Goal: Task Accomplishment & Management: Manage account settings

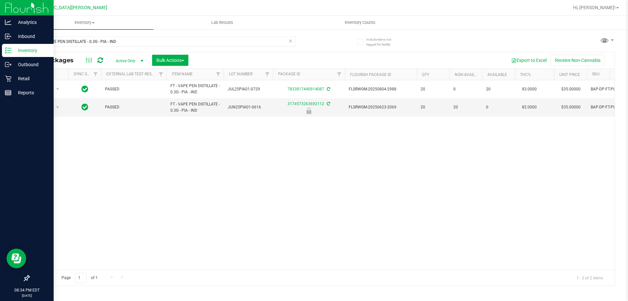
click at [42, 52] on p "Inventory" at bounding box center [30, 50] width 39 height 8
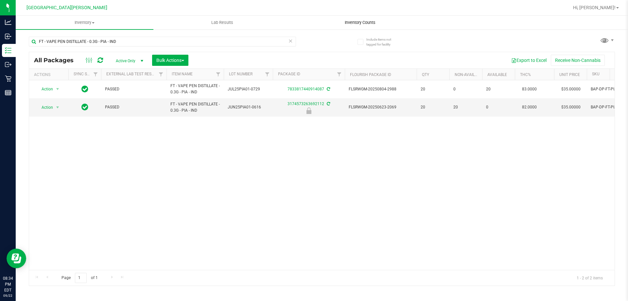
click at [368, 22] on span "Inventory Counts" at bounding box center [360, 23] width 48 height 6
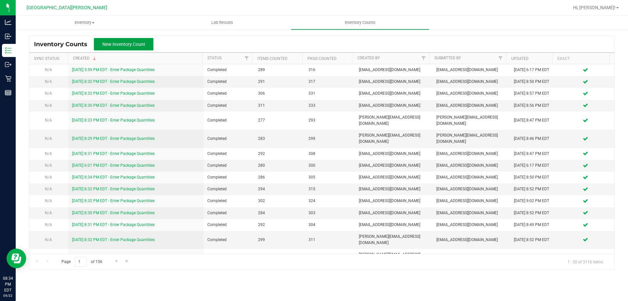
click at [132, 45] on span "New Inventory Count" at bounding box center [123, 44] width 43 height 5
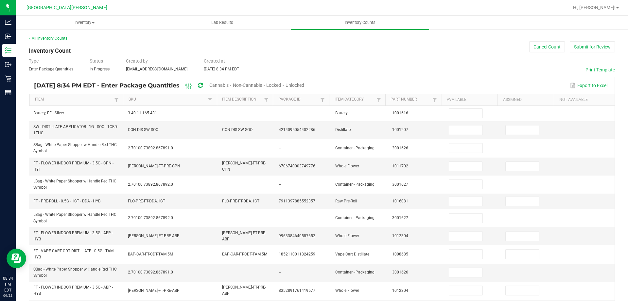
click at [229, 83] on span "Cannabis" at bounding box center [218, 84] width 19 height 5
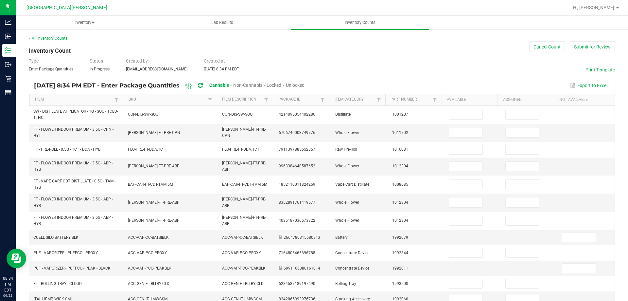
click at [305, 85] on span "Unlocked" at bounding box center [295, 84] width 19 height 5
click at [72, 99] on link "Item" at bounding box center [74, 99] width 78 height 5
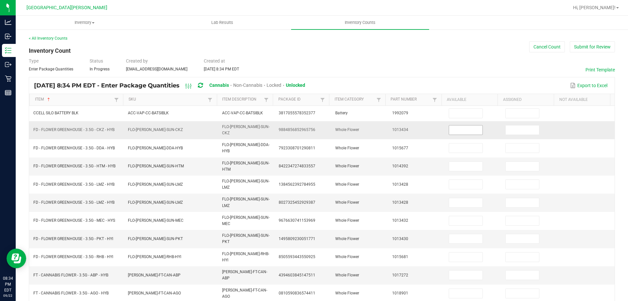
click at [462, 128] on input at bounding box center [465, 129] width 33 height 9
type input "3"
type input "12"
type input "6"
type input "12"
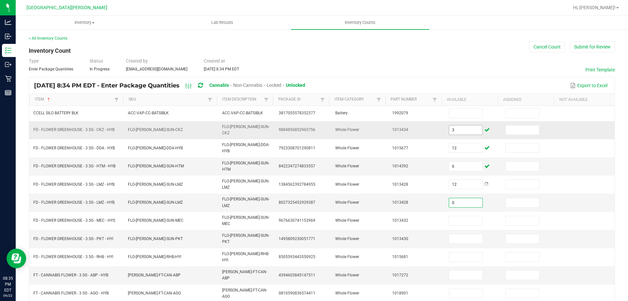
type input "0"
type input "5"
type input "11"
type input "14"
type input "2"
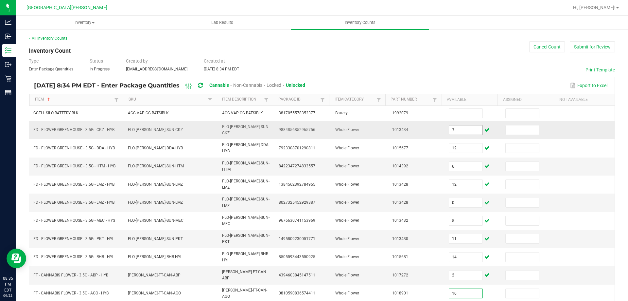
type input "10"
type input "3"
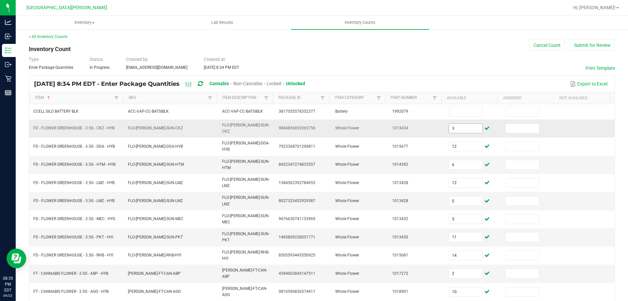
type input "0"
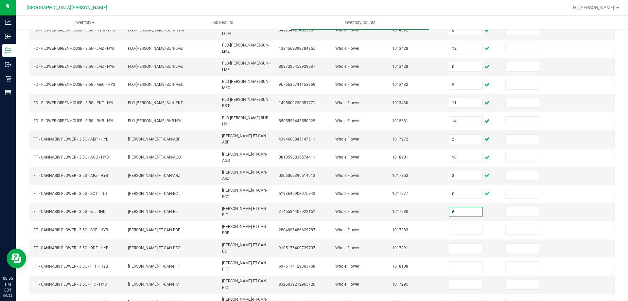
type input "6"
type input "15"
type input "9"
type input "13"
type input "4"
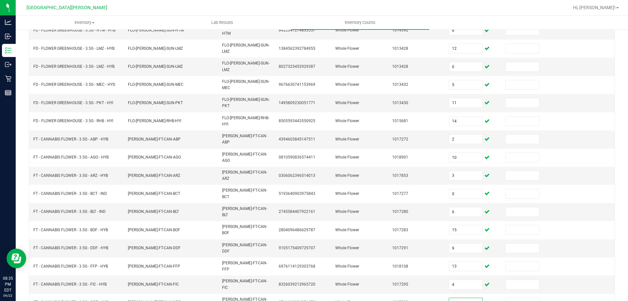
type input "19"
type input "7"
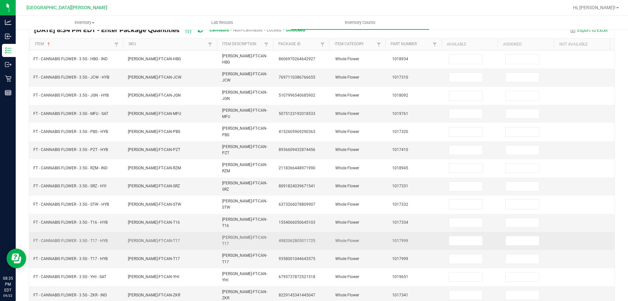
scroll to position [0, 0]
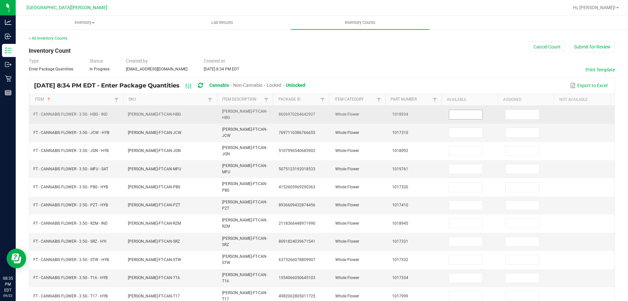
click at [463, 115] on input at bounding box center [465, 114] width 33 height 9
type input "7"
type input "11"
type input "7"
type input "2"
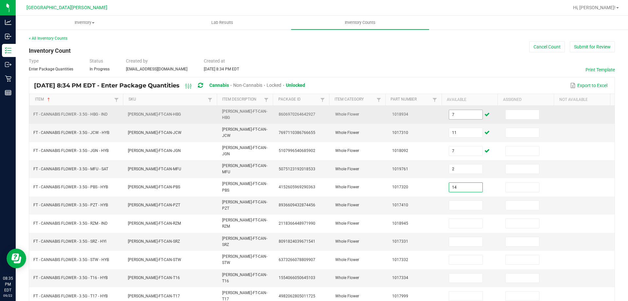
type input "14"
type input "15"
type input "20"
type input "11"
type input "18"
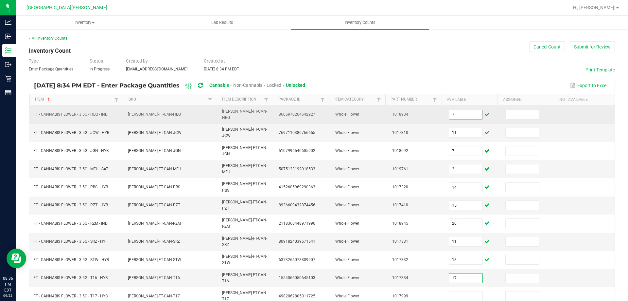
type input "17"
type input "4"
type input "0"
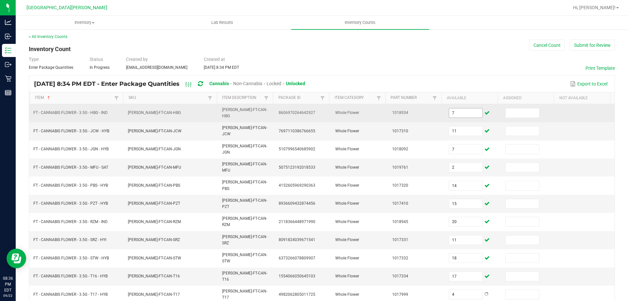
type input "5"
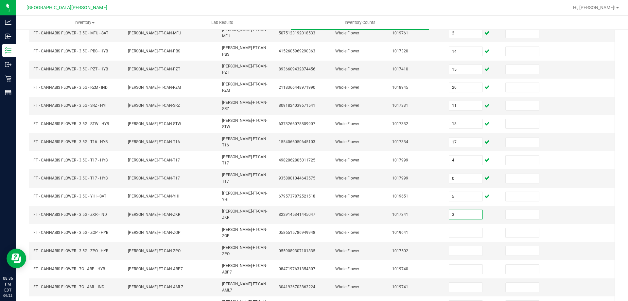
type input "3"
type input "13"
type input "6"
type input "0"
type input "4"
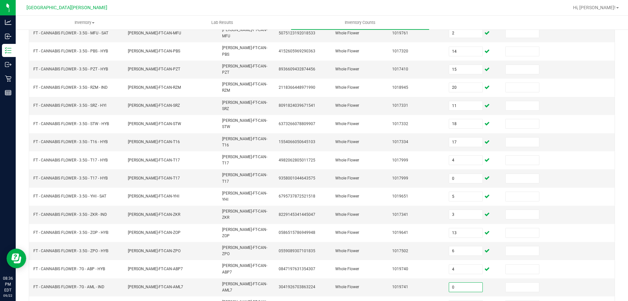
type input "0"
type input "20"
type input "15"
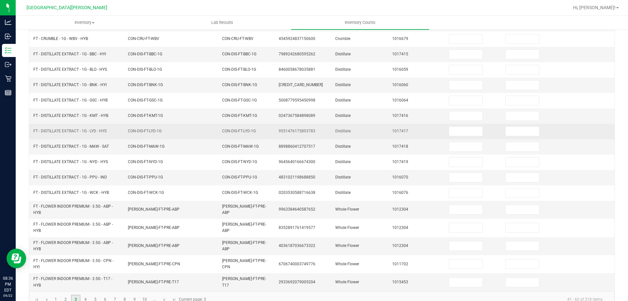
scroll to position [0, 0]
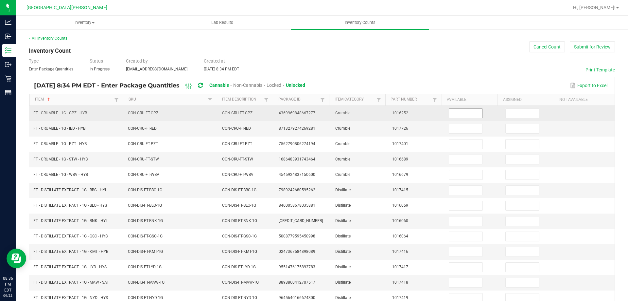
click at [467, 116] on input at bounding box center [465, 113] width 33 height 9
type input "8"
type input "2"
type input "5"
type input "8"
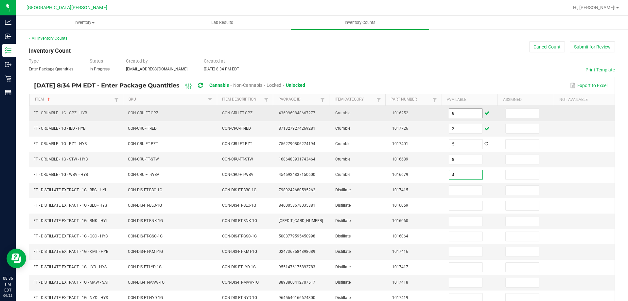
type input "4"
type input "10"
type input "9"
type input "8"
type input "12"
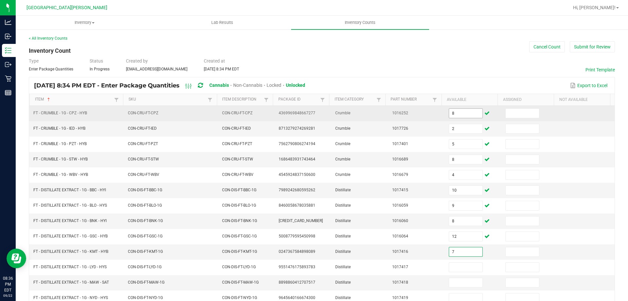
type input "7"
type input "11"
type input "2"
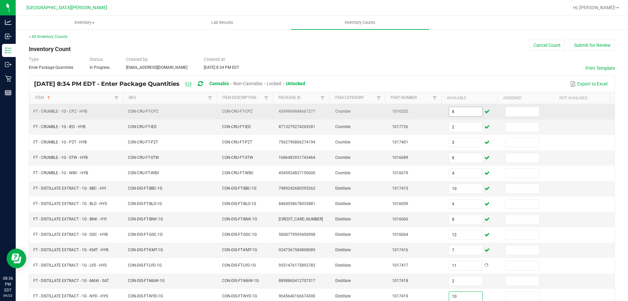
type input "10"
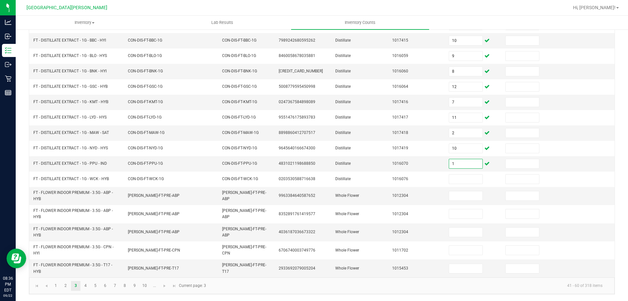
type input "1"
type input "4"
type input "0"
click at [88, 285] on link "4" at bounding box center [85, 286] width 9 height 10
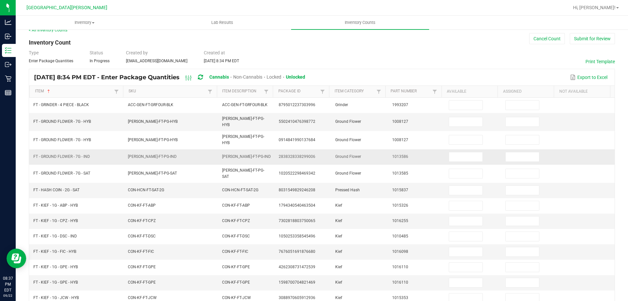
scroll to position [0, 0]
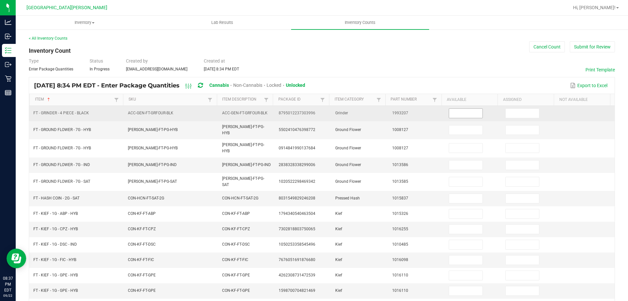
click at [463, 114] on input at bounding box center [465, 113] width 33 height 9
type input "4"
type input "0"
type input "16"
type input "11"
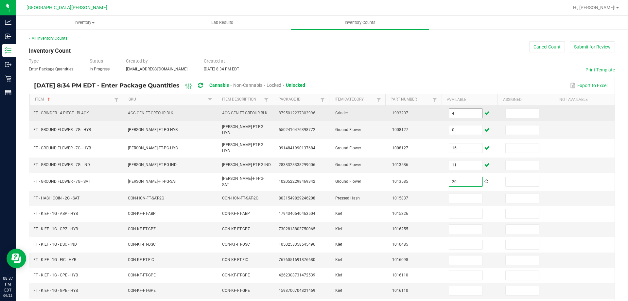
type input "20"
type input "3"
type input "6"
type input "2"
type input "3"
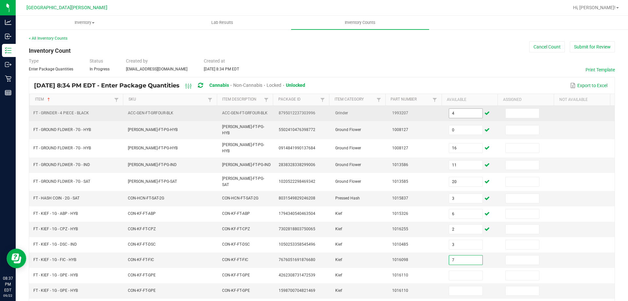
type input "7"
type input "6"
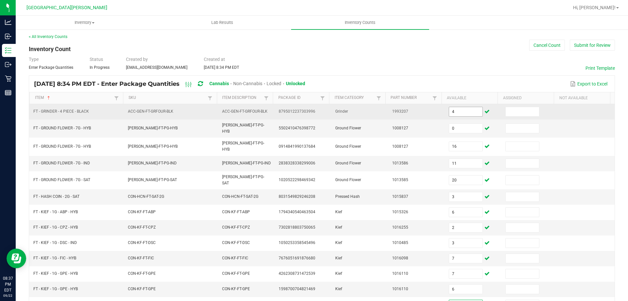
type input "8"
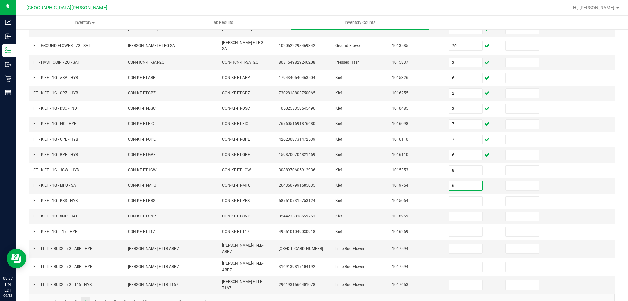
type input "6"
type input "2"
click at [452, 150] on input "6" at bounding box center [465, 154] width 33 height 9
type input "0"
type input "6"
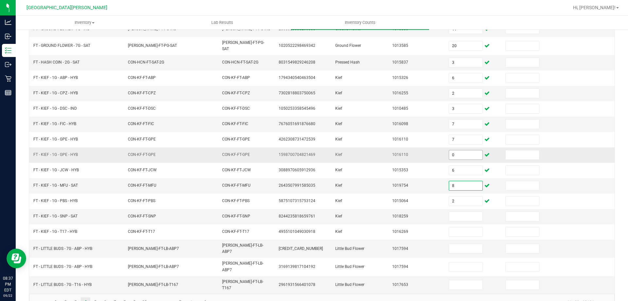
type input "8"
type input "6"
type input "2"
type input "3"
type input "0"
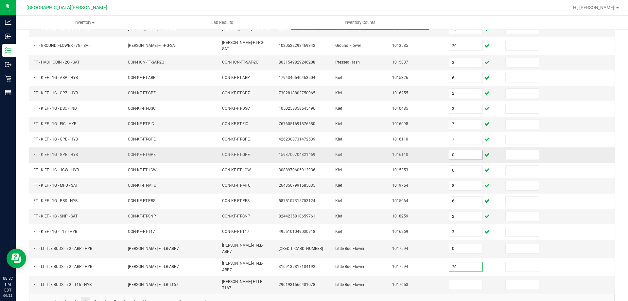
type input "20"
type input "8"
click at [98, 297] on link "5" at bounding box center [95, 302] width 9 height 10
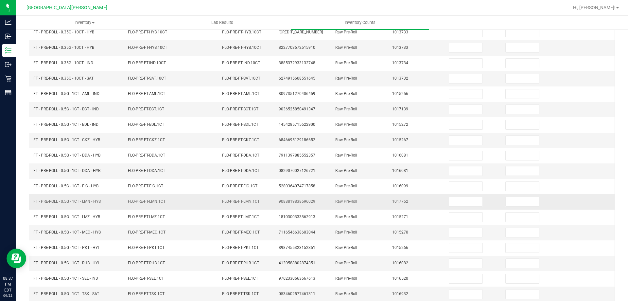
scroll to position [0, 0]
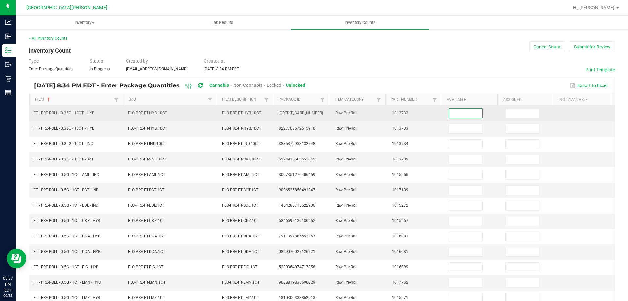
click at [458, 113] on input at bounding box center [465, 113] width 33 height 9
type input "16"
type input "0"
type input "6"
type input "5"
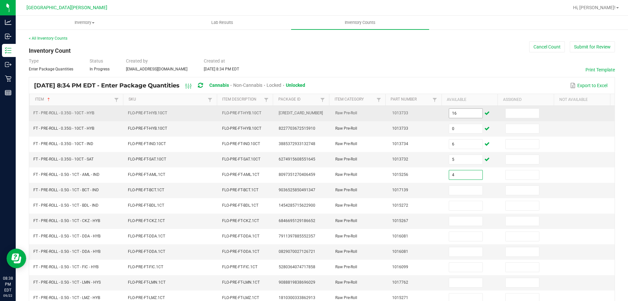
type input "4"
type input "1"
type input "2"
type input "11"
type input "0"
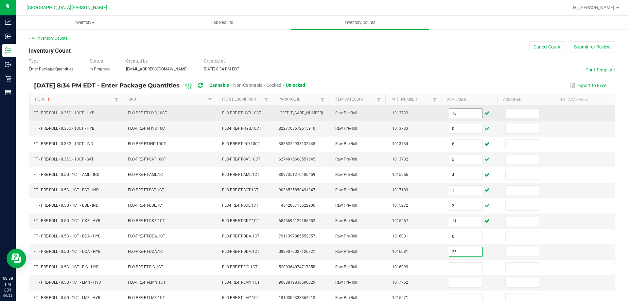
type input "25"
type input "13"
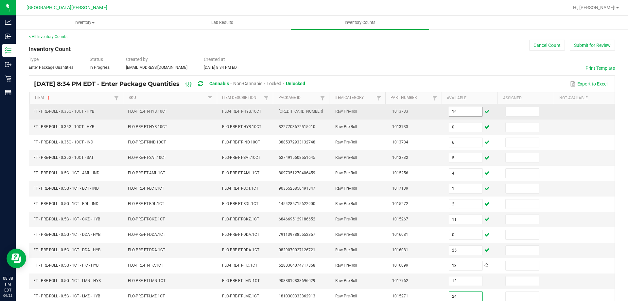
type input "24"
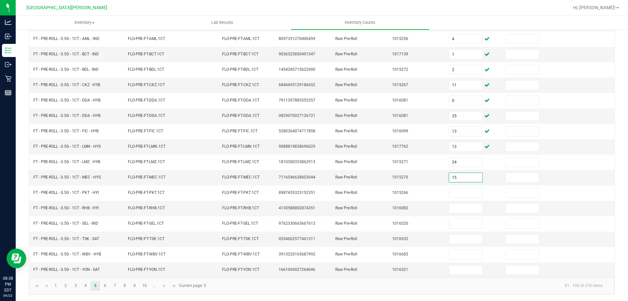
type input "15"
type input "8"
type input "2"
type input "25"
type input "19"
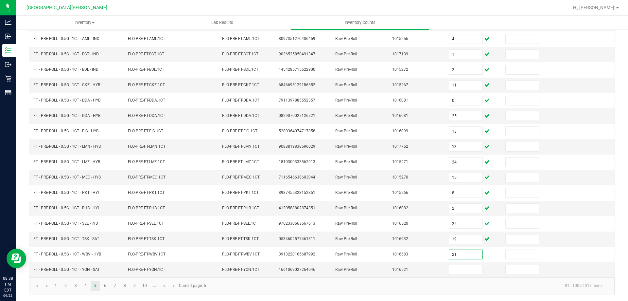
type input "21"
click at [105, 284] on link "6" at bounding box center [104, 286] width 9 height 10
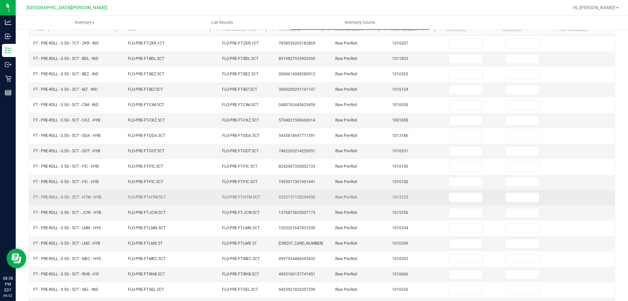
scroll to position [0, 0]
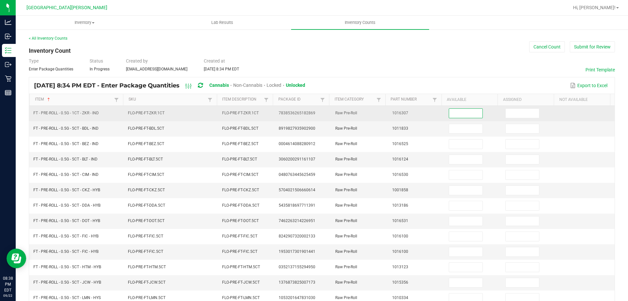
click at [459, 115] on input at bounding box center [465, 113] width 33 height 9
type input "23"
type input "9"
type input "3"
type input "1"
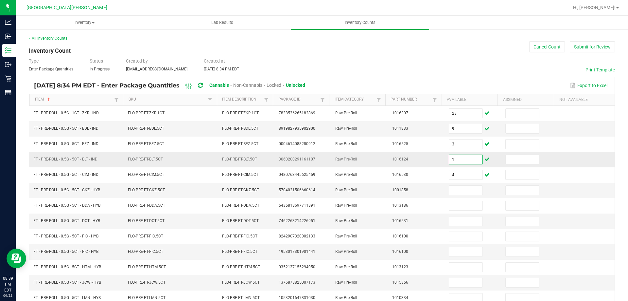
click at [452, 159] on input "1" at bounding box center [465, 159] width 33 height 9
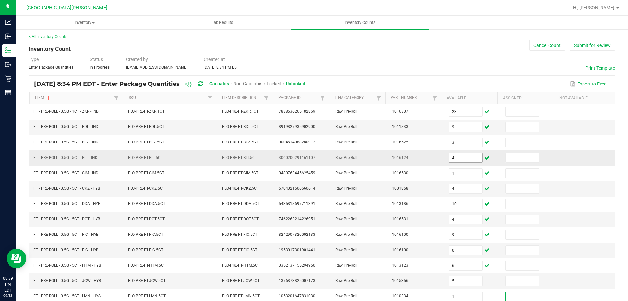
scroll to position [136, 0]
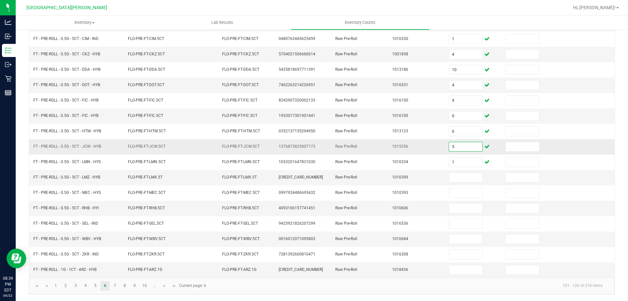
click at [467, 145] on input "5" at bounding box center [465, 146] width 33 height 9
click at [114, 288] on link "7" at bounding box center [114, 286] width 9 height 10
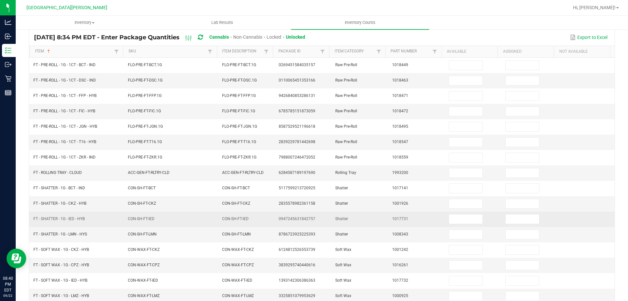
scroll to position [0, 0]
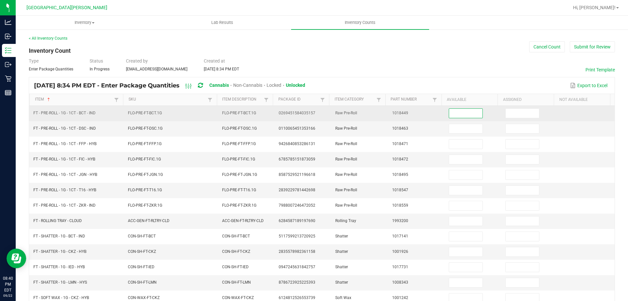
click at [461, 114] on input at bounding box center [465, 113] width 33 height 9
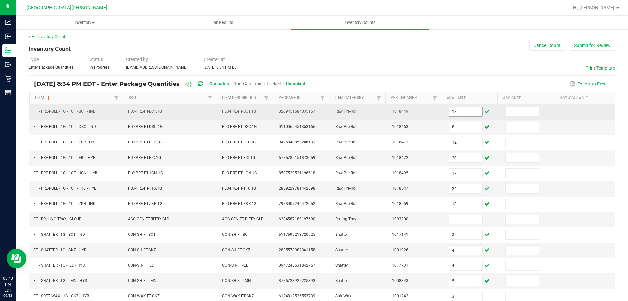
scroll to position [144, 0]
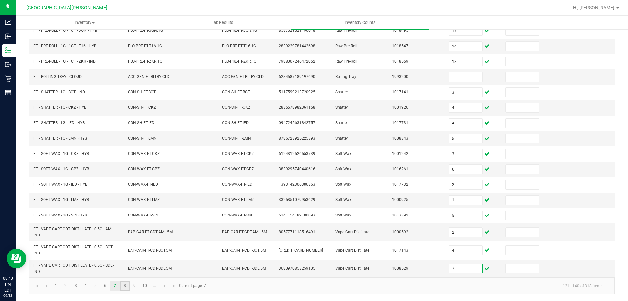
click at [124, 288] on link "8" at bounding box center [124, 286] width 9 height 10
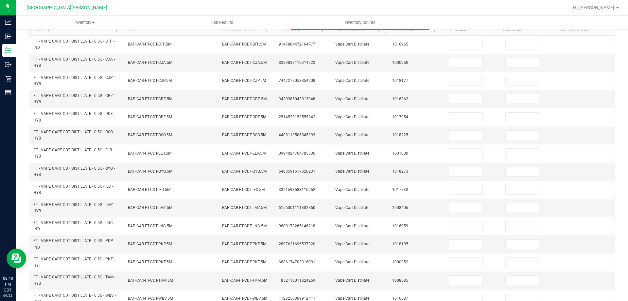
scroll to position [0, 0]
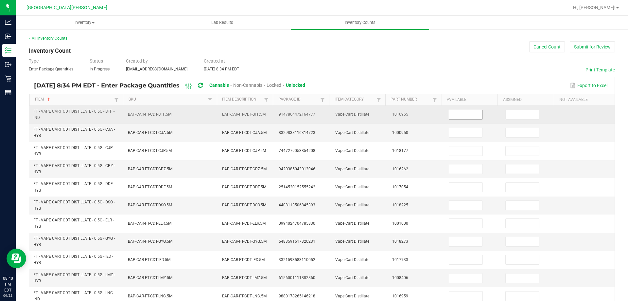
click at [463, 114] on input at bounding box center [465, 114] width 33 height 9
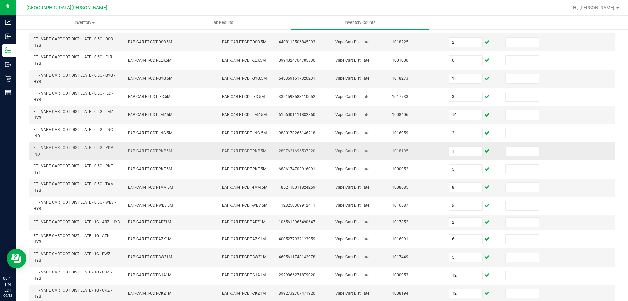
scroll to position [191, 0]
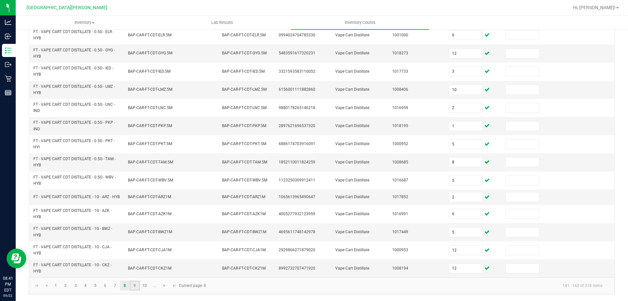
click at [135, 288] on link "9" at bounding box center [134, 285] width 9 height 10
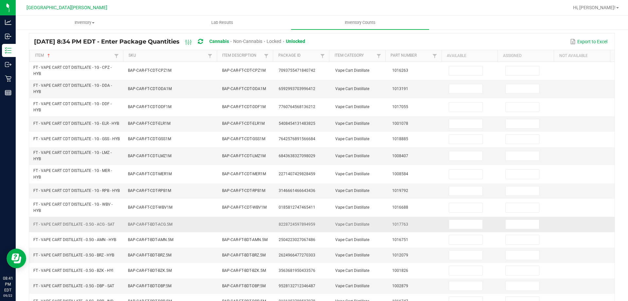
scroll to position [0, 0]
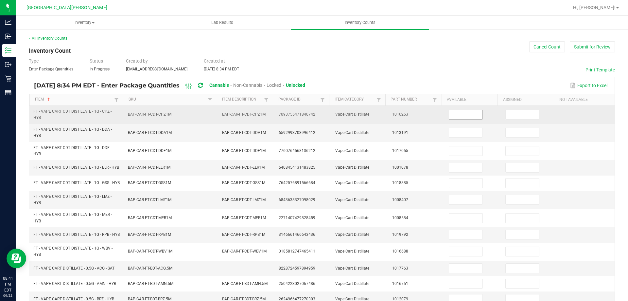
click at [454, 117] on input at bounding box center [465, 114] width 33 height 9
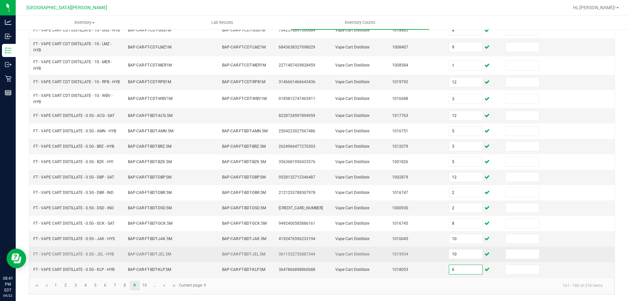
scroll to position [161, 0]
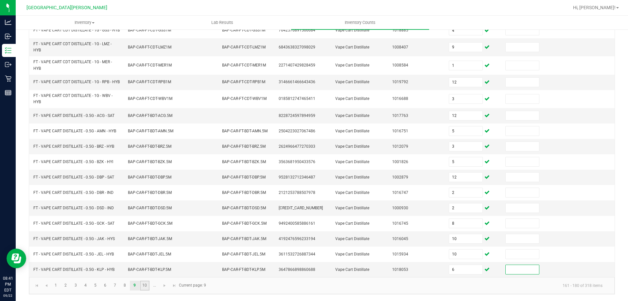
click at [146, 286] on link "10" at bounding box center [144, 285] width 9 height 10
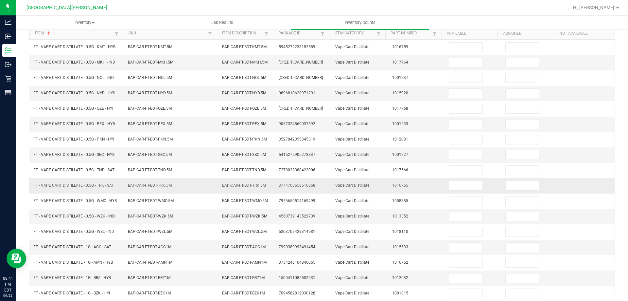
scroll to position [0, 0]
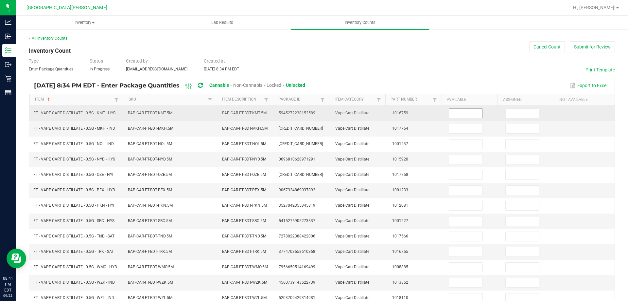
click at [464, 113] on input at bounding box center [465, 113] width 33 height 9
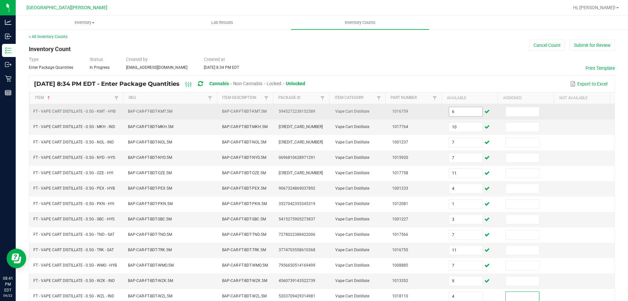
scroll to position [136, 0]
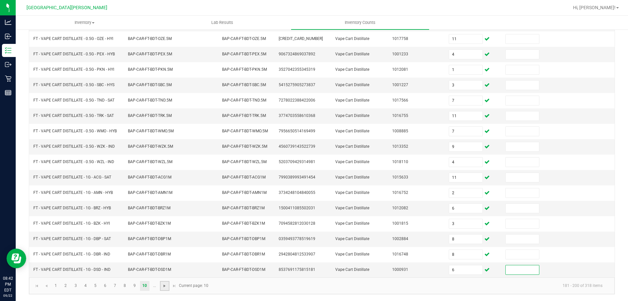
click at [166, 285] on span "Go to the next page" at bounding box center [164, 285] width 5 height 5
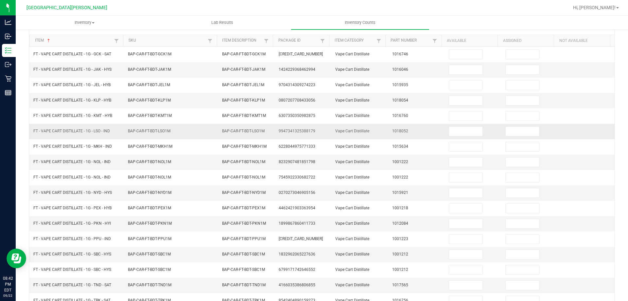
scroll to position [0, 0]
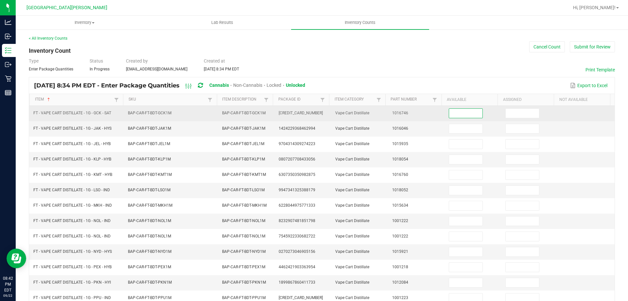
click at [463, 112] on input at bounding box center [465, 113] width 33 height 9
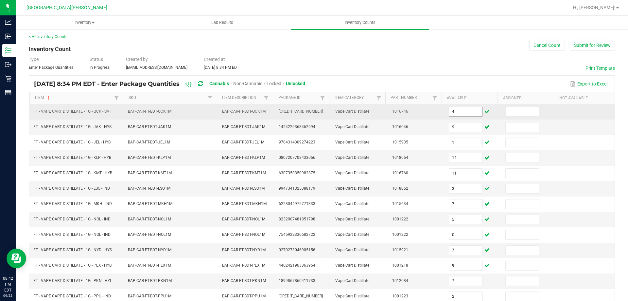
scroll to position [136, 0]
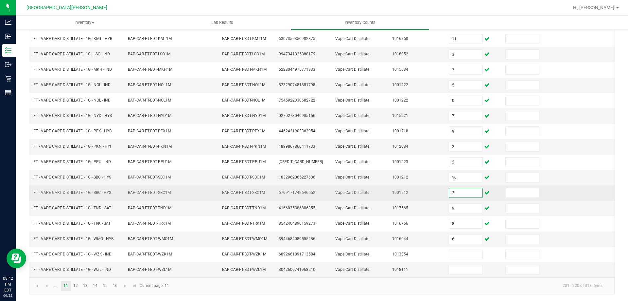
click at [455, 191] on input "2" at bounding box center [465, 192] width 33 height 9
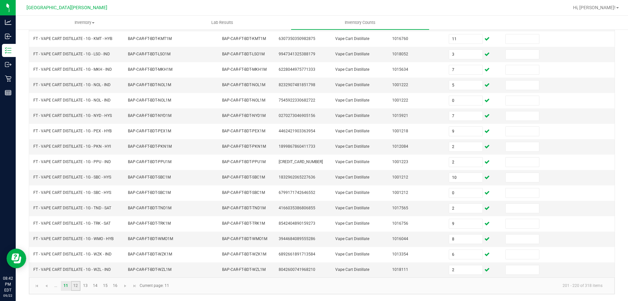
click at [75, 286] on link "12" at bounding box center [75, 286] width 9 height 10
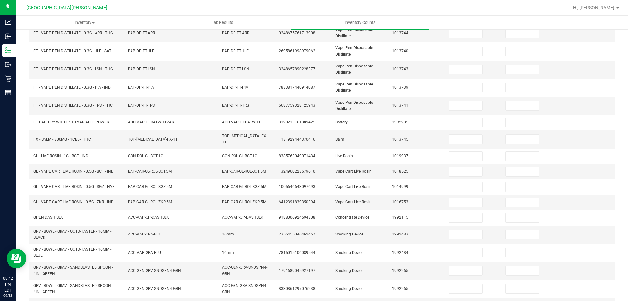
scroll to position [0, 0]
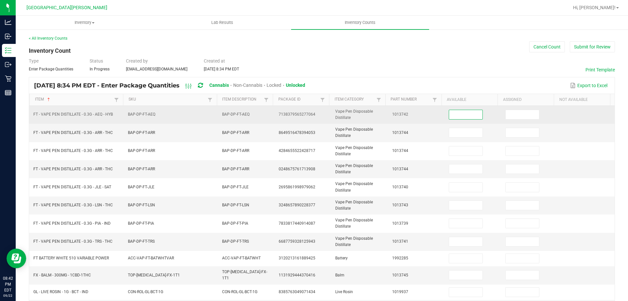
click at [460, 113] on input at bounding box center [465, 114] width 33 height 9
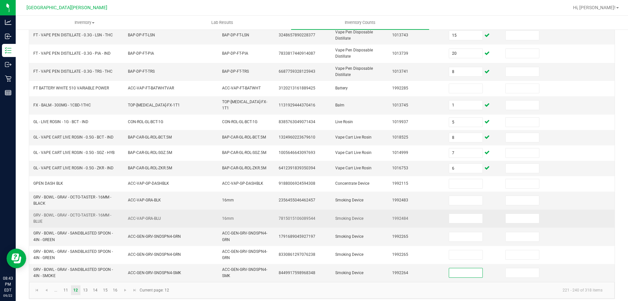
scroll to position [172, 0]
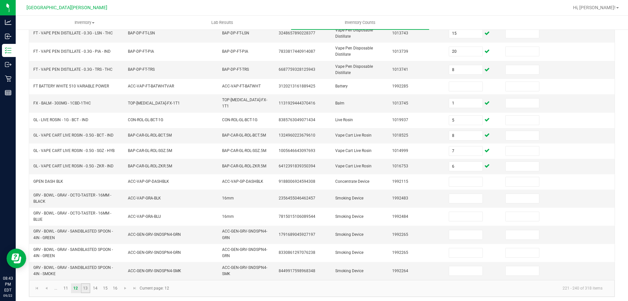
click at [88, 285] on link "13" at bounding box center [85, 288] width 9 height 10
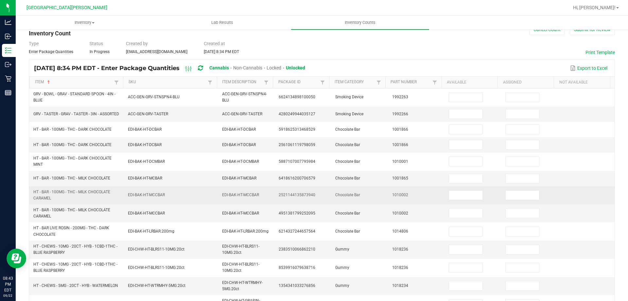
scroll to position [0, 0]
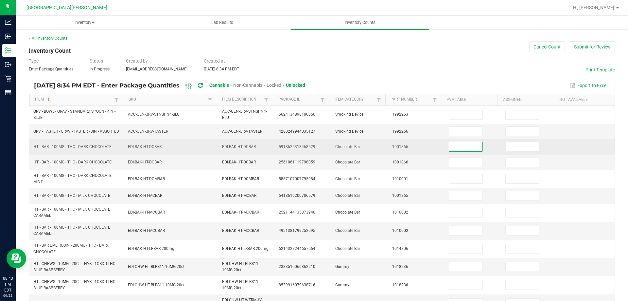
click at [453, 147] on input at bounding box center [465, 146] width 33 height 9
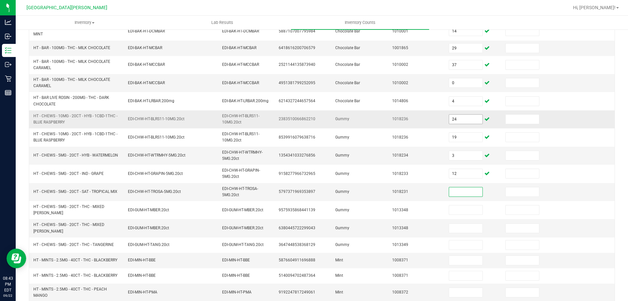
click at [462, 121] on input "24" at bounding box center [465, 118] width 33 height 9
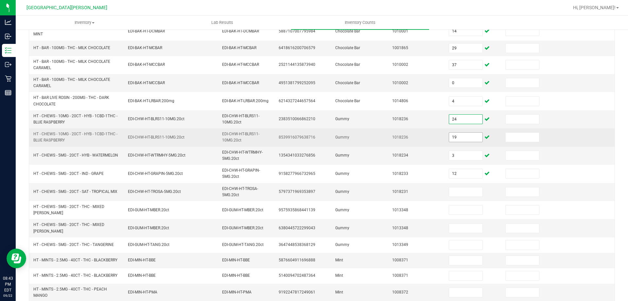
click at [455, 140] on input "19" at bounding box center [465, 136] width 33 height 9
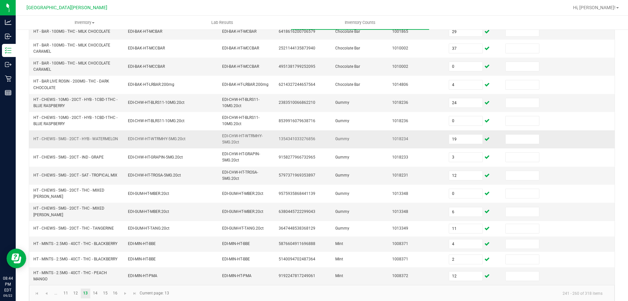
scroll to position [169, 0]
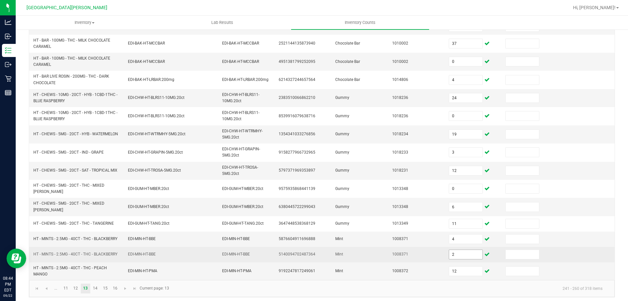
click at [460, 252] on input "2" at bounding box center [465, 254] width 33 height 9
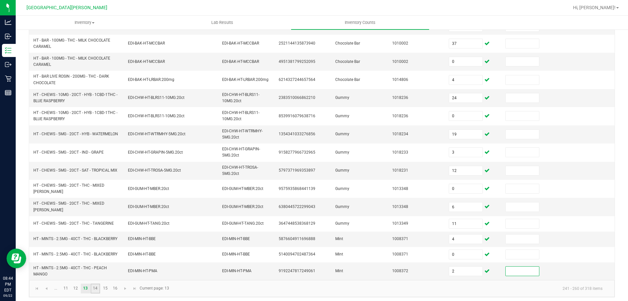
click at [96, 284] on link "14" at bounding box center [95, 288] width 9 height 10
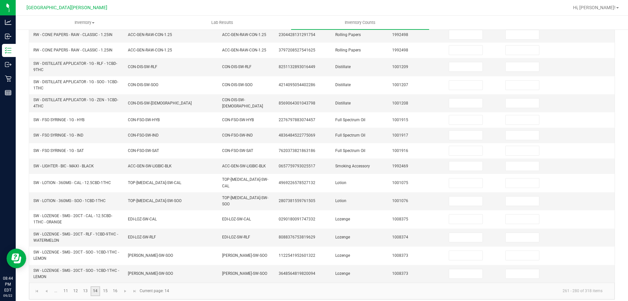
scroll to position [0, 0]
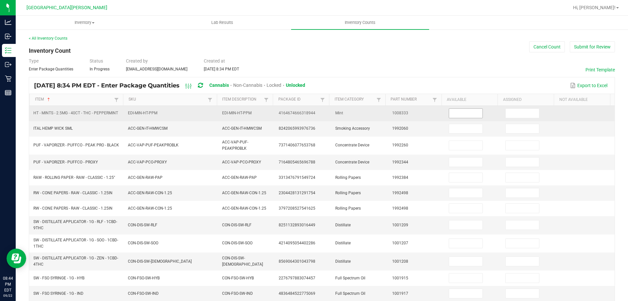
click at [450, 113] on input at bounding box center [465, 113] width 33 height 9
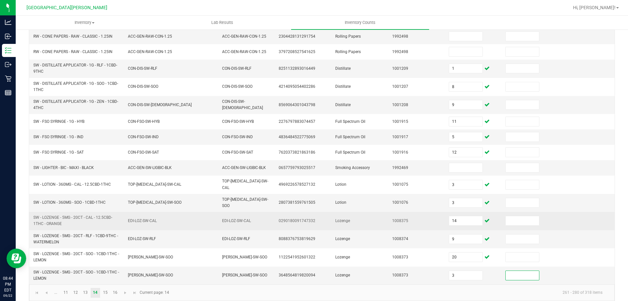
scroll to position [158, 0]
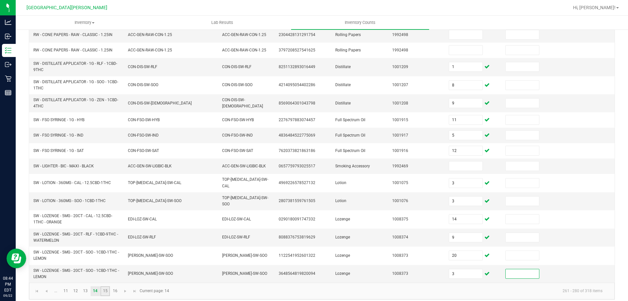
click at [108, 288] on link "15" at bounding box center [104, 291] width 9 height 10
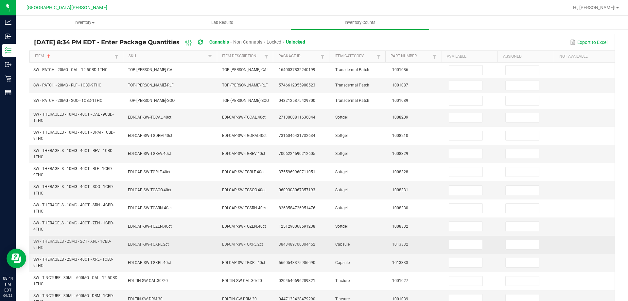
scroll to position [0, 0]
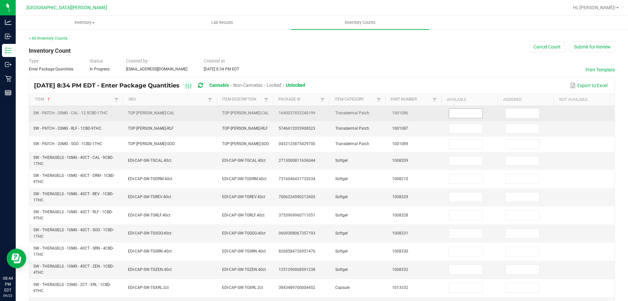
click at [461, 115] on input at bounding box center [465, 113] width 33 height 9
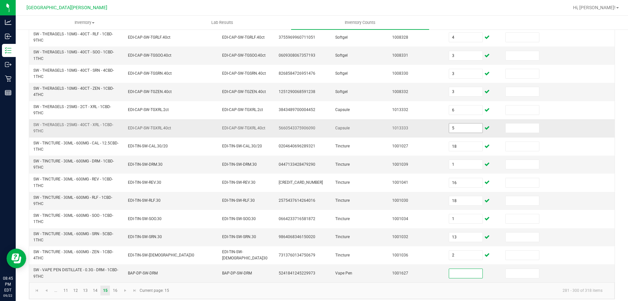
scroll to position [183, 0]
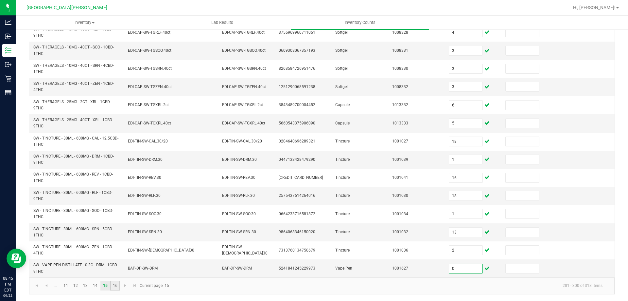
click at [115, 287] on link "16" at bounding box center [114, 285] width 9 height 10
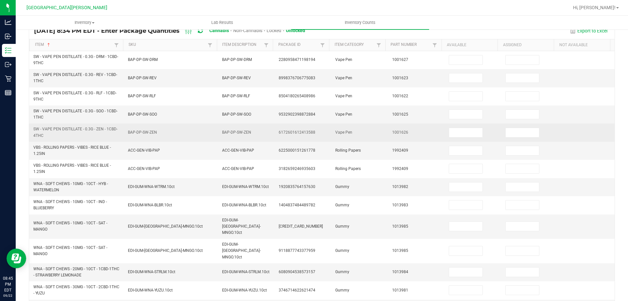
scroll to position [0, 0]
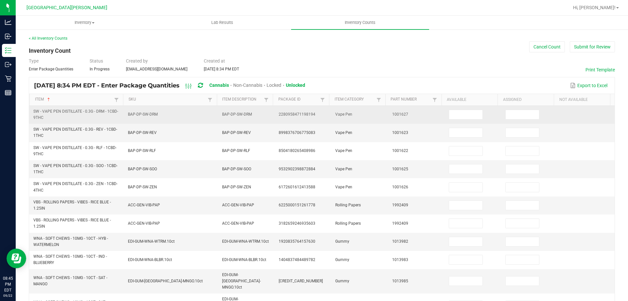
click at [445, 108] on td at bounding box center [473, 115] width 57 height 18
click at [450, 113] on input at bounding box center [465, 114] width 33 height 9
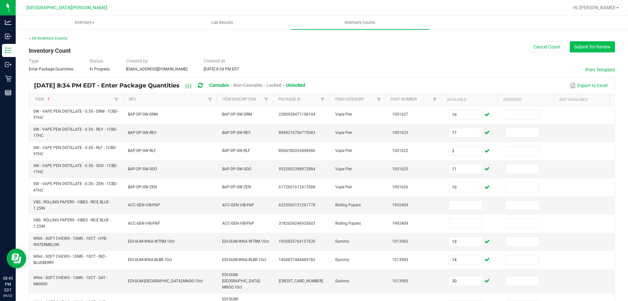
click at [590, 47] on button "Submit for Review" at bounding box center [592, 46] width 45 height 11
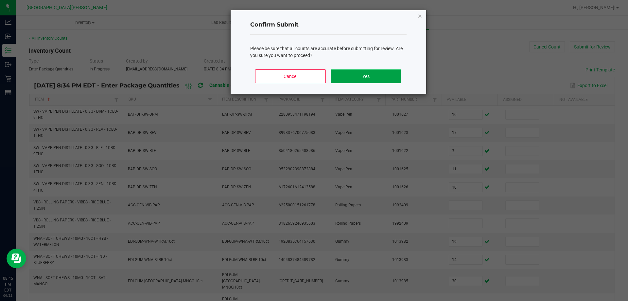
click at [368, 76] on button "Yes" at bounding box center [366, 76] width 70 height 14
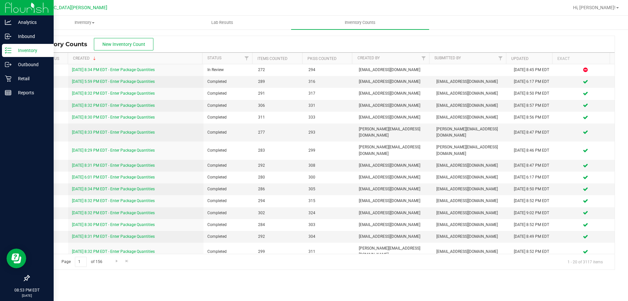
click at [11, 52] on icon at bounding box center [8, 50] width 7 height 7
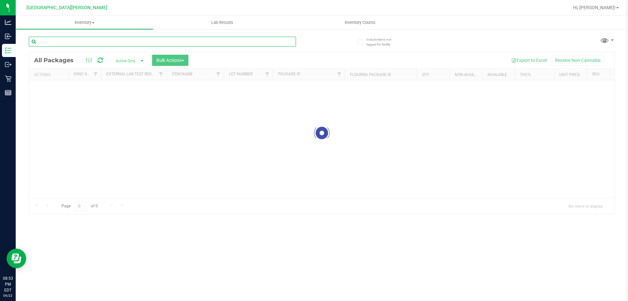
click at [85, 43] on input "text" at bounding box center [162, 42] width 267 height 10
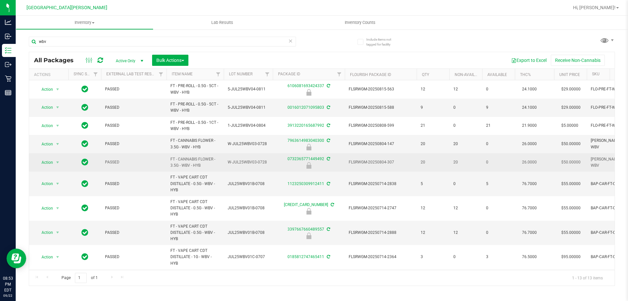
drag, startPoint x: 206, startPoint y: 163, endPoint x: 166, endPoint y: 158, distance: 39.8
click at [166, 158] on tr "Action Action Edit attributes Global inventory Locate package Package audit log…" at bounding box center [448, 162] width 839 height 18
copy tr "FT - CANNABIS FLOWER - 3.5G - WBV - HYB"
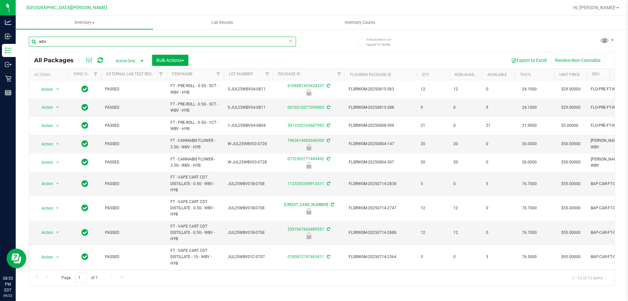
click at [103, 42] on input "wbv" at bounding box center [162, 42] width 267 height 10
paste input "FT - CANNABIS FLOWER - 3.5G - WBV - HYB"
